Goal: Information Seeking & Learning: Find specific fact

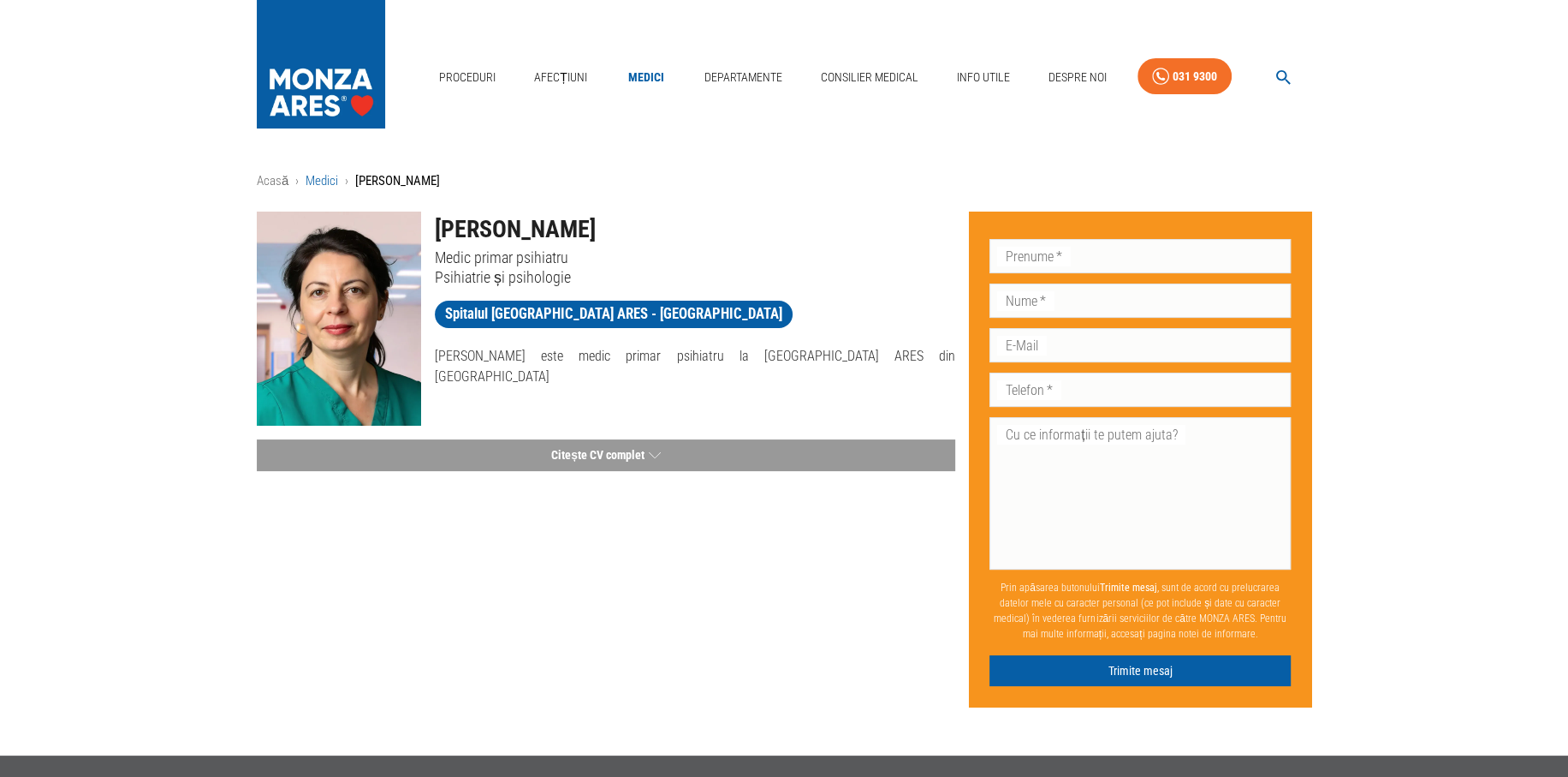
click at [332, 175] on link "Medici" at bounding box center [321, 180] width 33 height 15
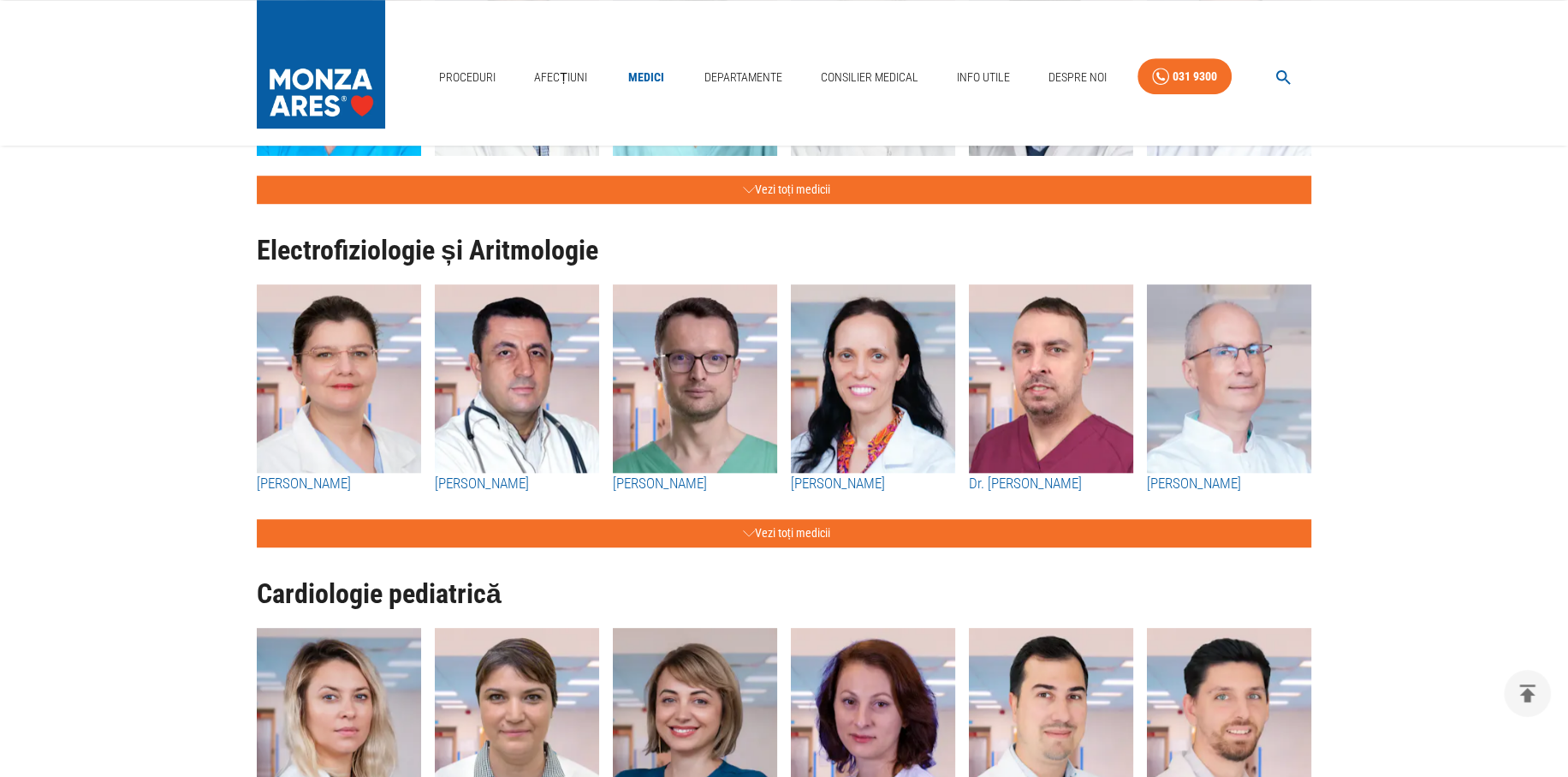
scroll to position [1371, 0]
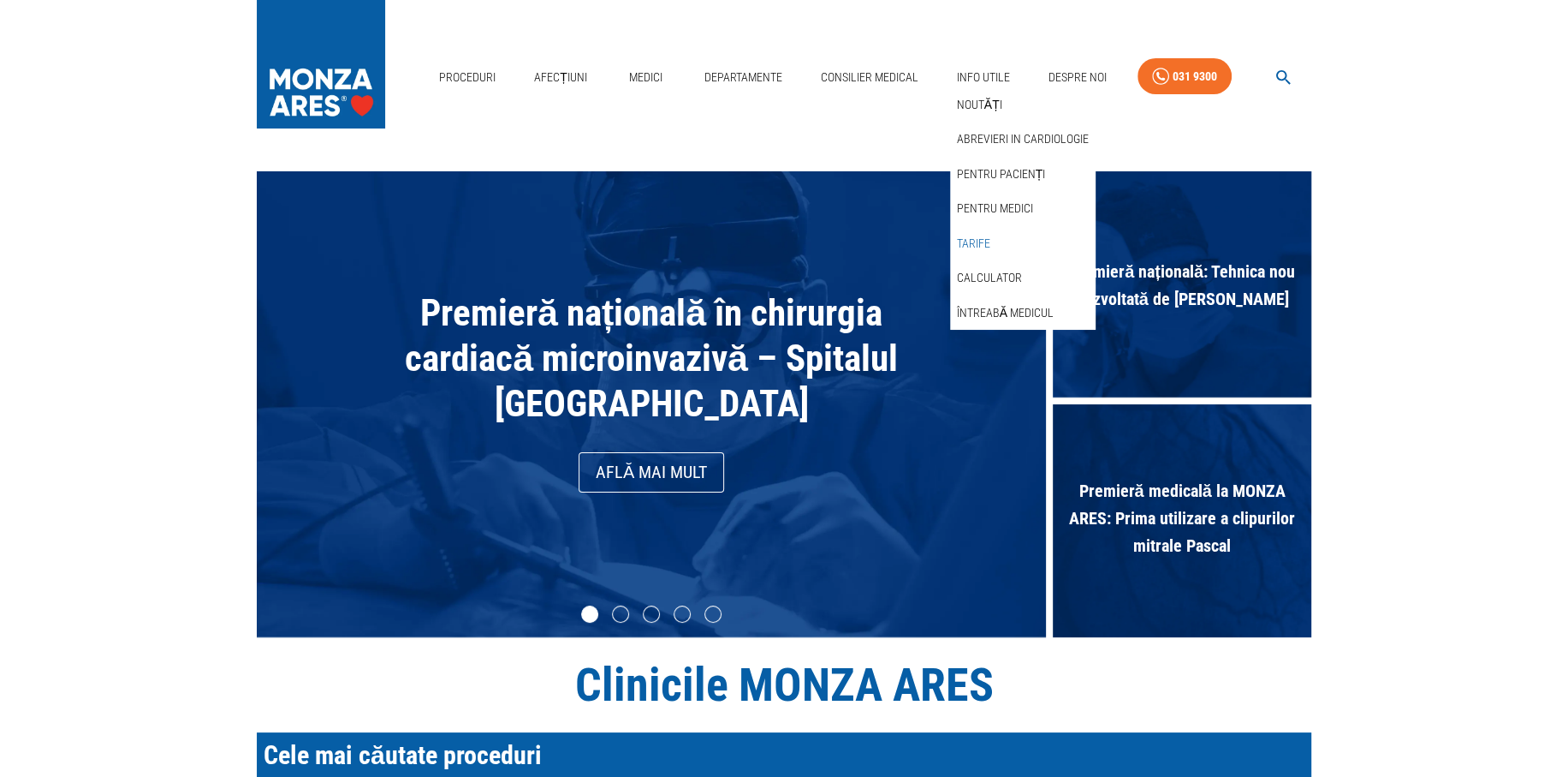
click at [982, 246] on link "Tarife" at bounding box center [974, 244] width 40 height 28
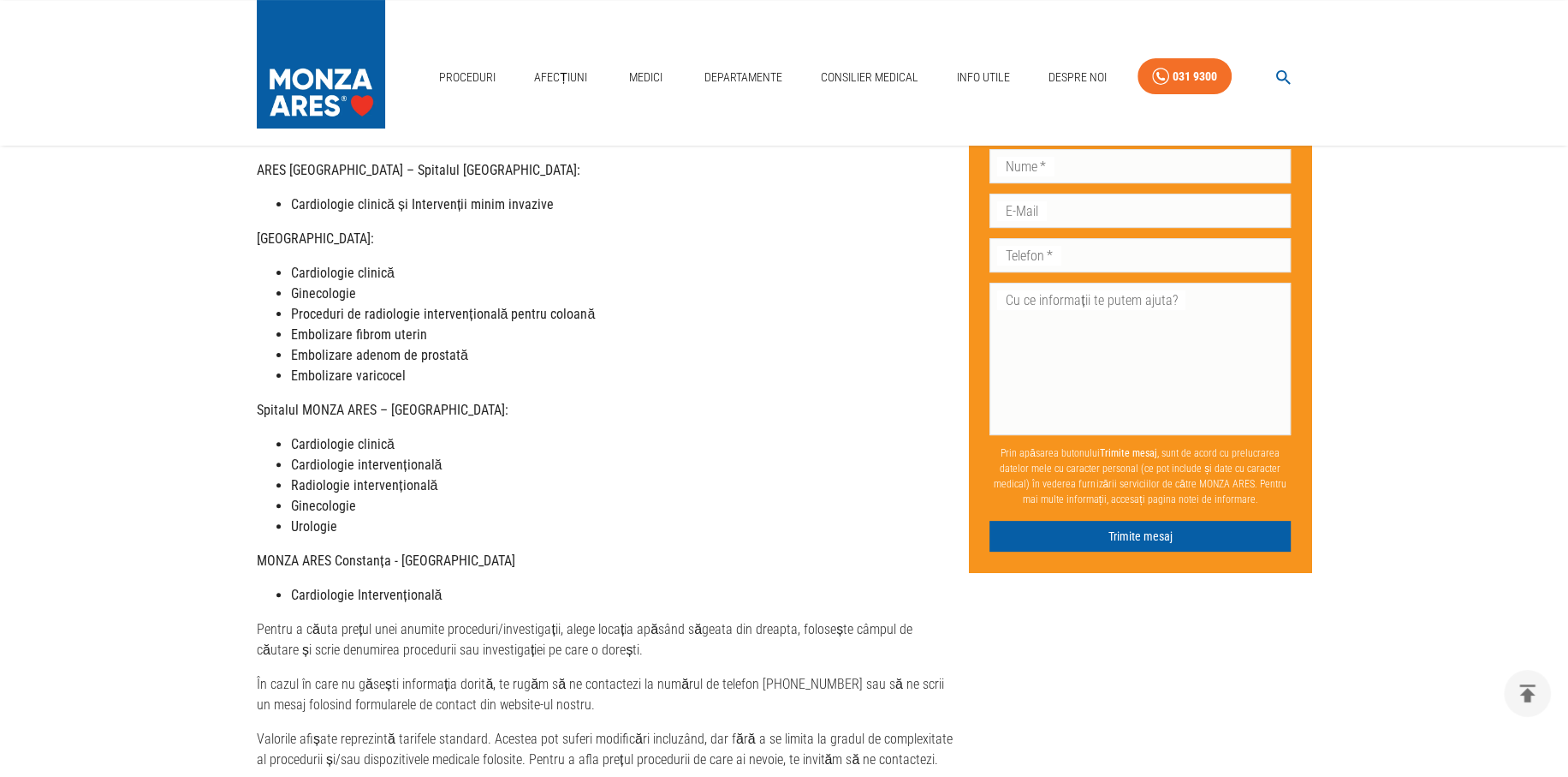
scroll to position [342, 0]
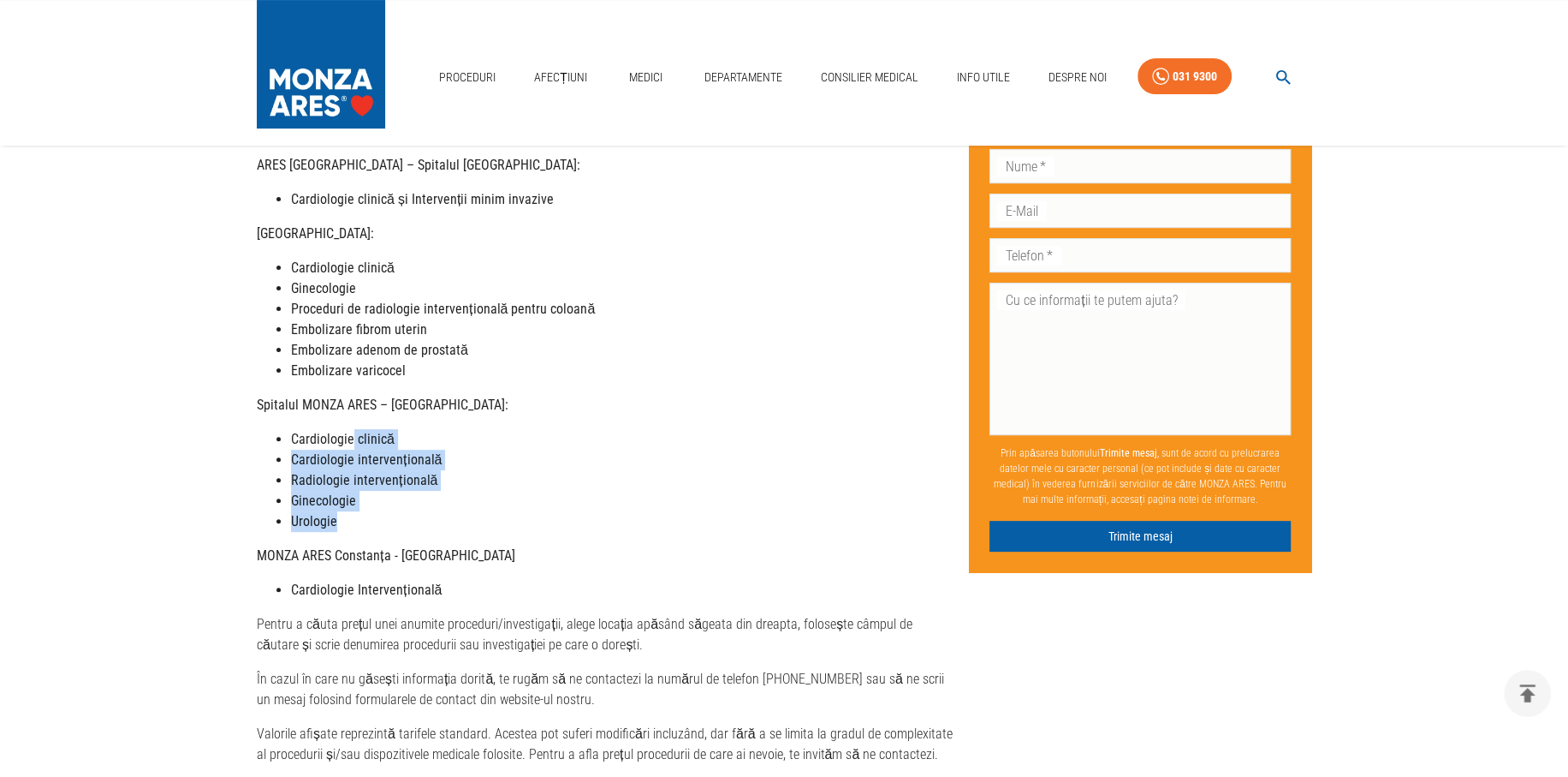
drag, startPoint x: 352, startPoint y: 424, endPoint x: 374, endPoint y: 496, distance: 75.3
click at [374, 496] on ul "Cardiologie clinică Cardiologie intervențională Radiologie intervențională Gine…" at bounding box center [606, 481] width 699 height 103
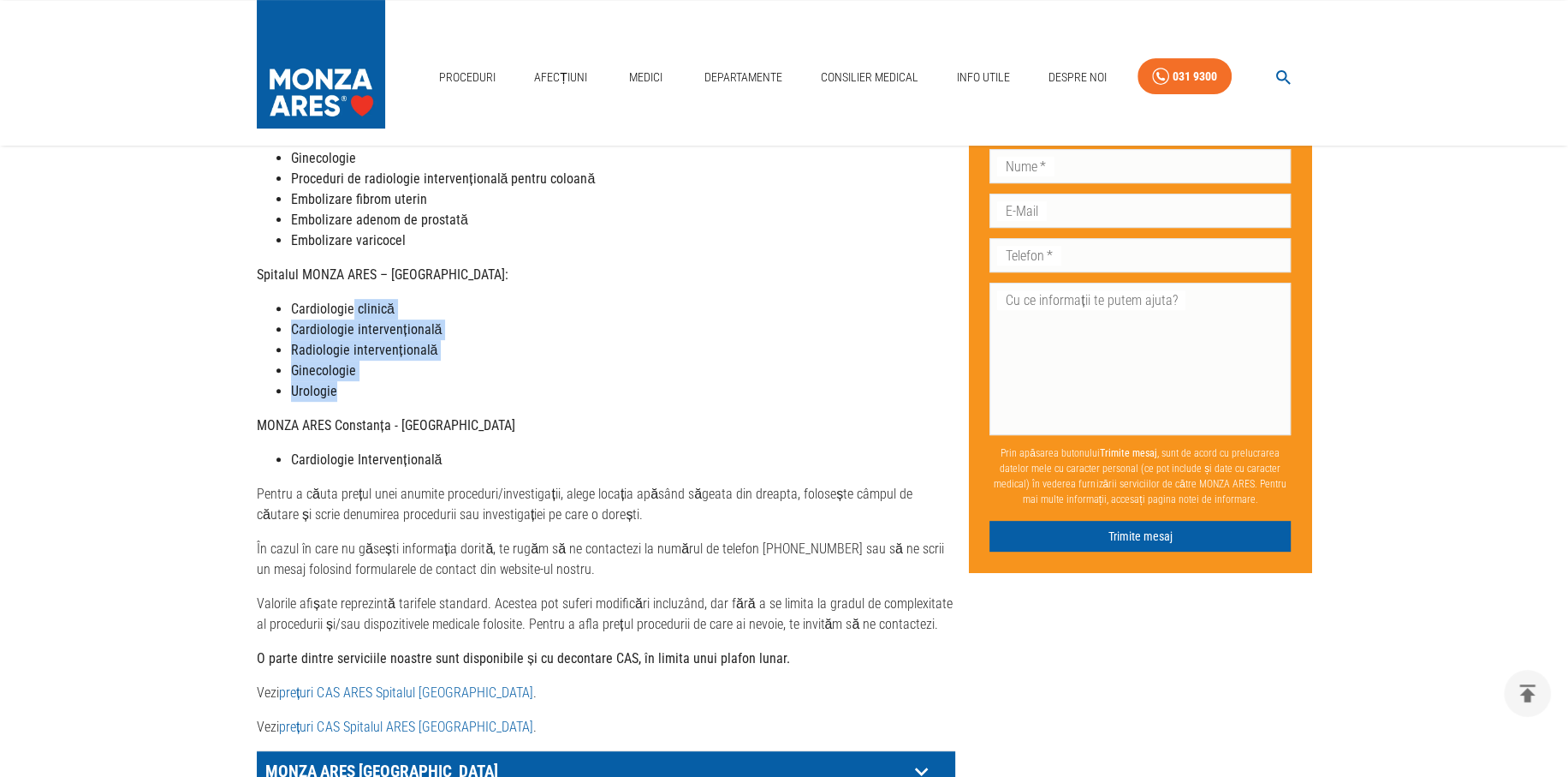
scroll to position [599, 0]
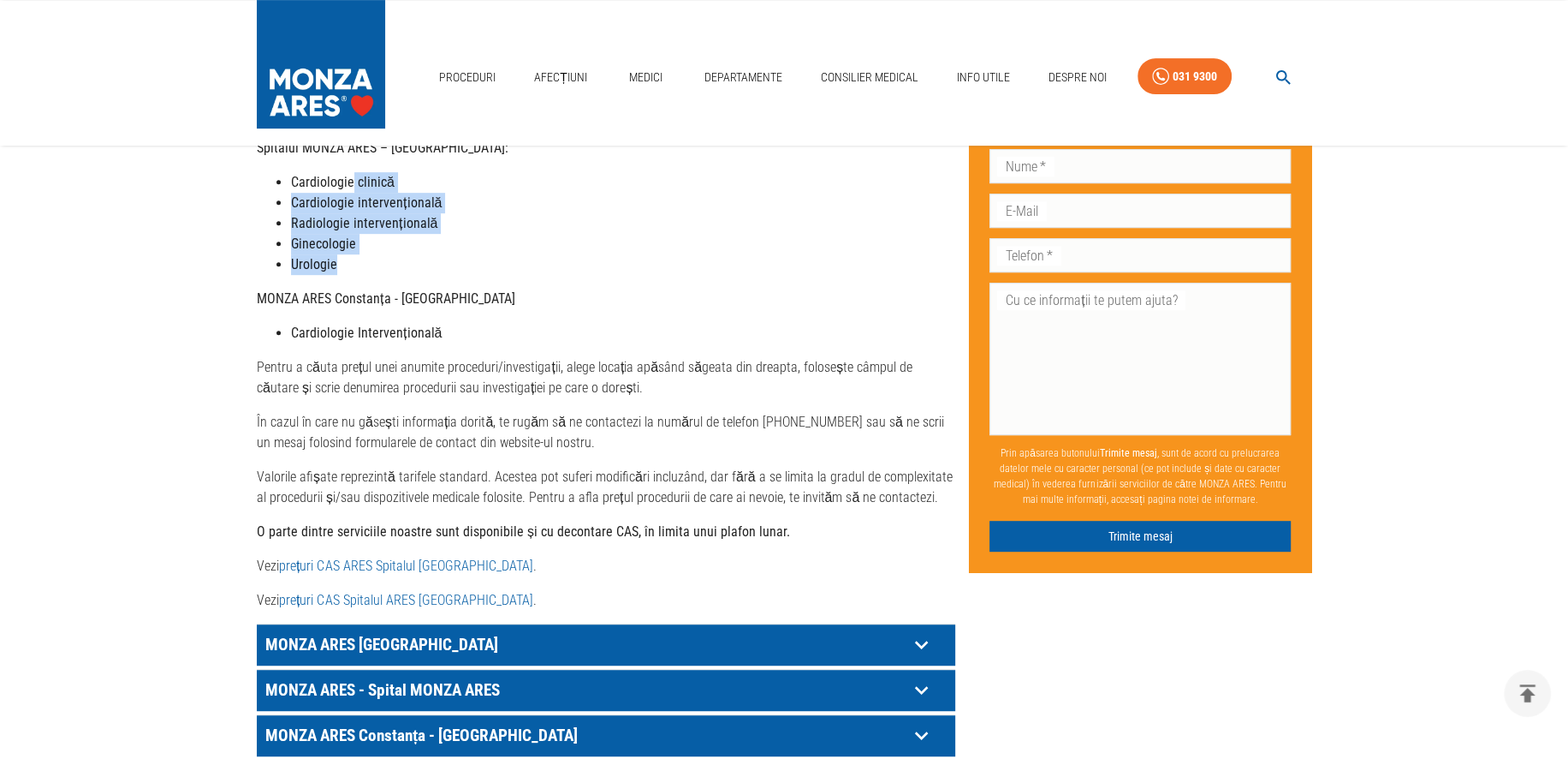
click at [432, 592] on link "prețuri CAS Spitalul ARES Cluj- Napoca" at bounding box center [406, 599] width 253 height 16
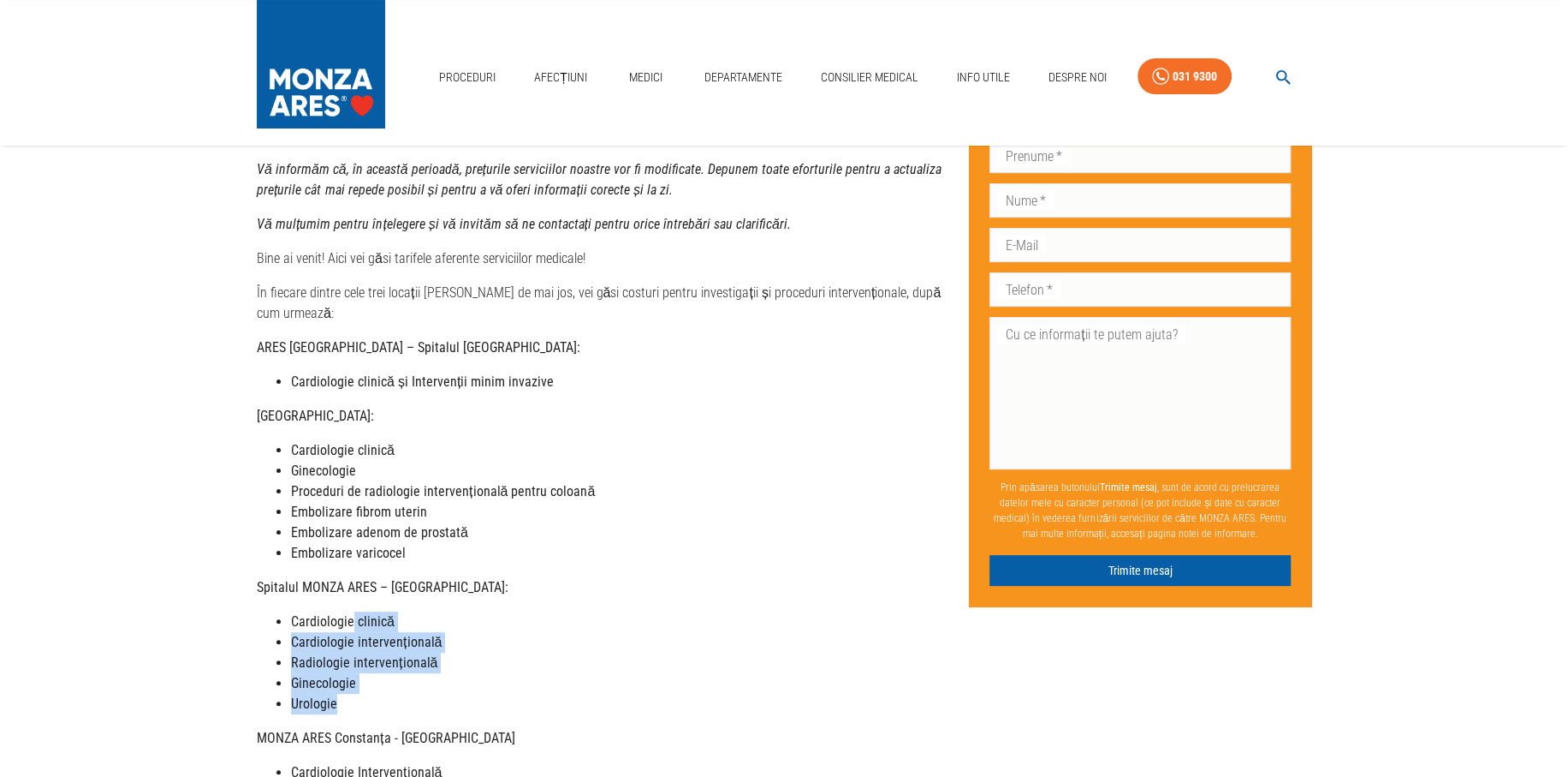
scroll to position [46, 0]
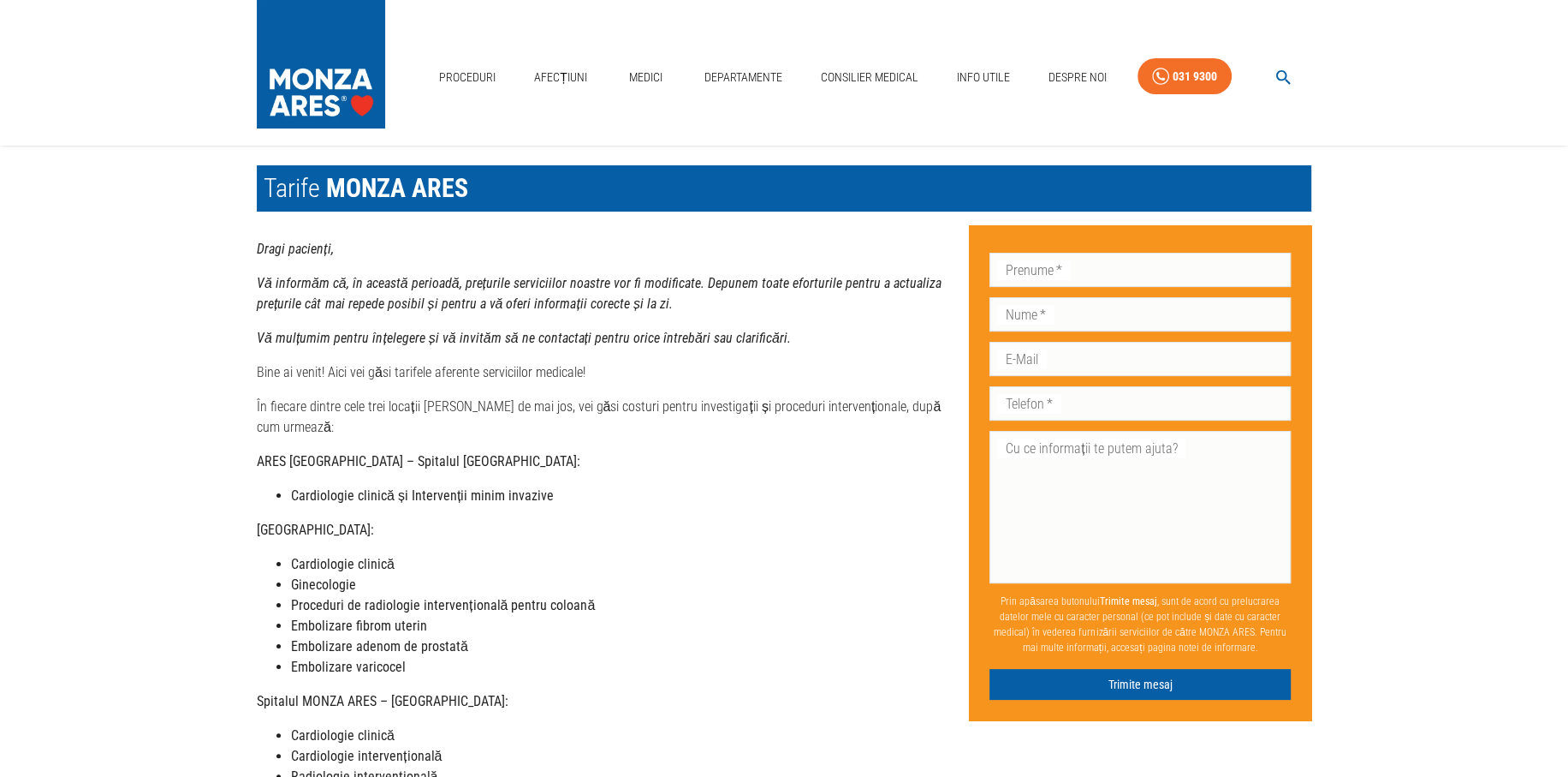
click at [582, 486] on div "Dragi pacienți, Vă informăm că, în această perioadă, prețurile serviciilor noas…" at bounding box center [606, 701] width 699 height 925
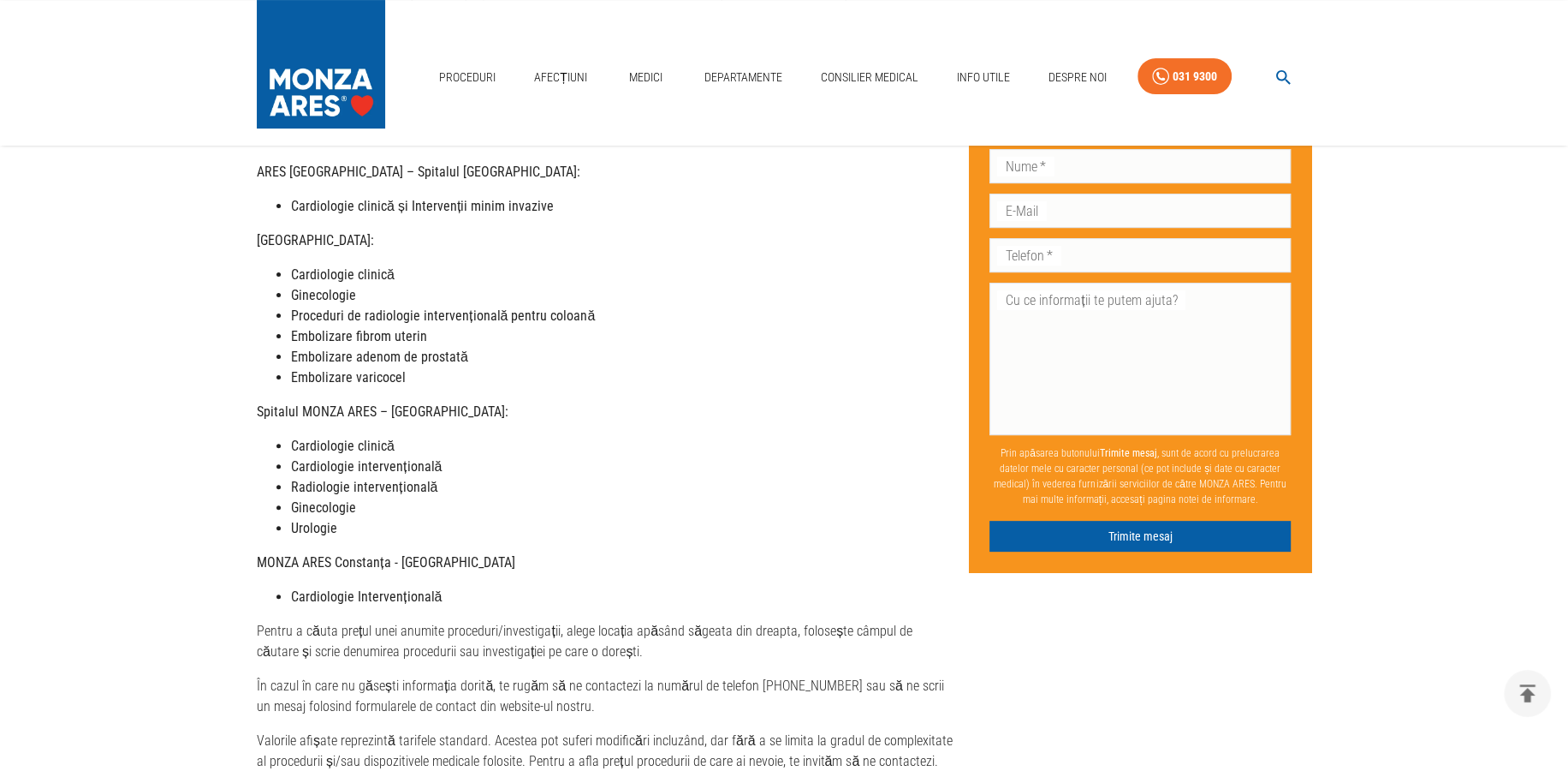
scroll to position [342, 0]
